Goal: Task Accomplishment & Management: Use online tool/utility

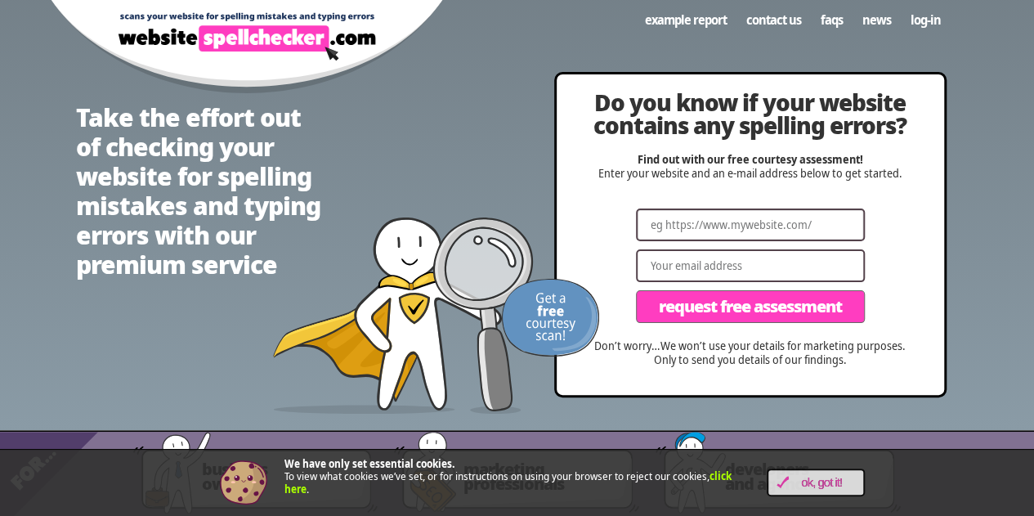
click at [724, 222] on input "Website" at bounding box center [750, 225] width 229 height 33
paste input "[URL][DOMAIN_NAME]"
type input "[URL][DOMAIN_NAME]"
click at [705, 269] on input "Email" at bounding box center [750, 265] width 229 height 33
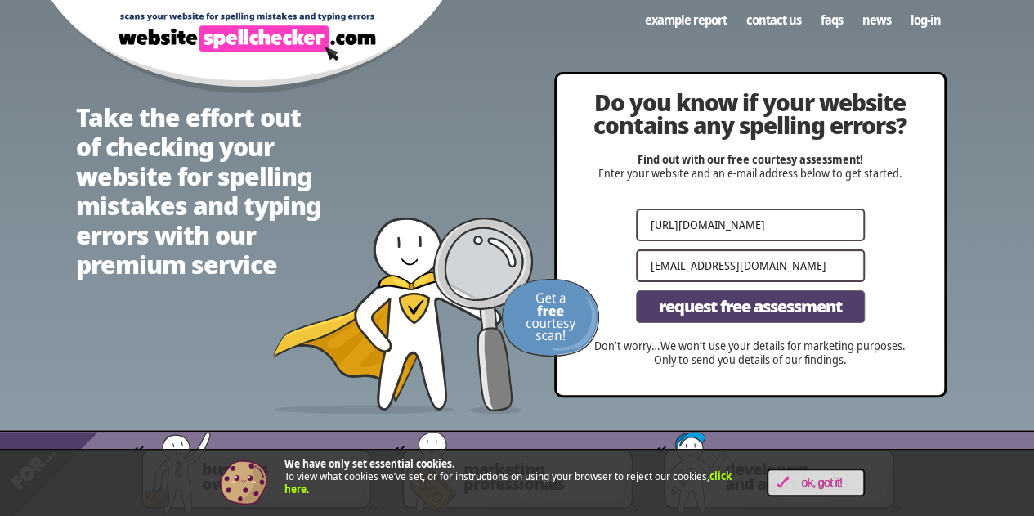
type input "[EMAIL_ADDRESS][DOMAIN_NAME]"
click at [692, 312] on span "Request Free Assessment" at bounding box center [750, 306] width 183 height 16
